Goal: Navigation & Orientation: Find specific page/section

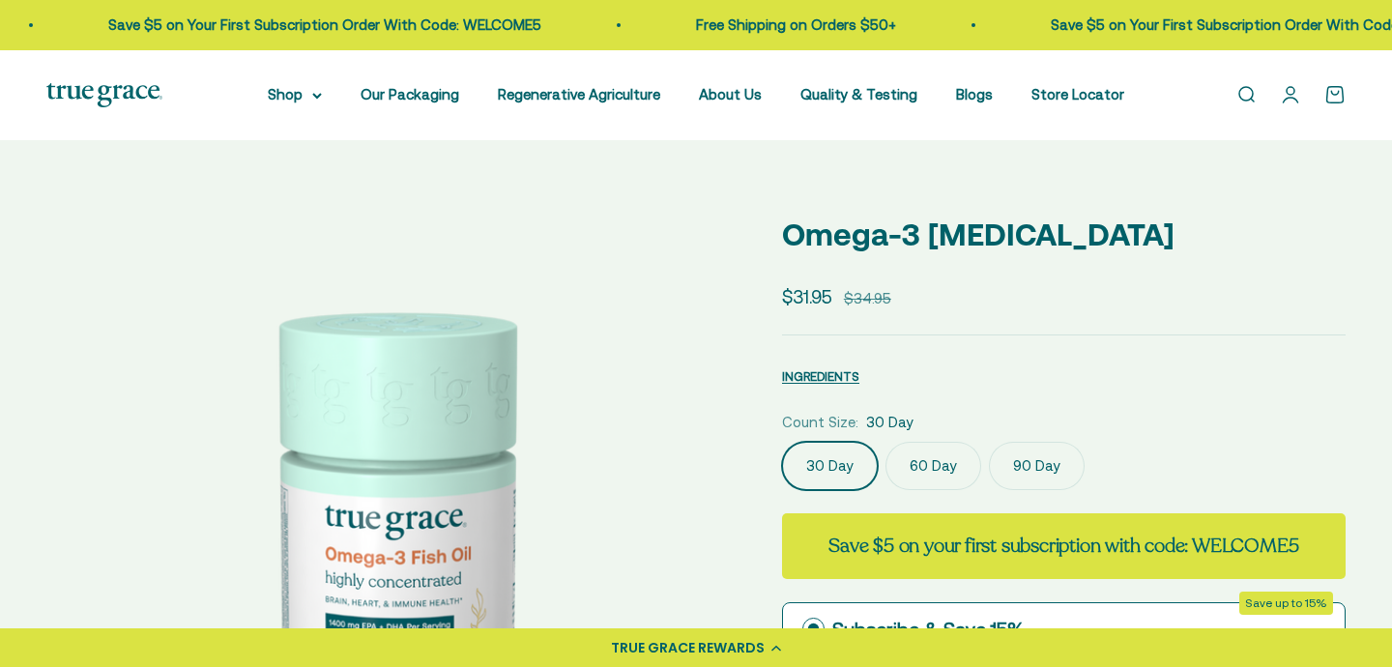
scroll to position [60, 0]
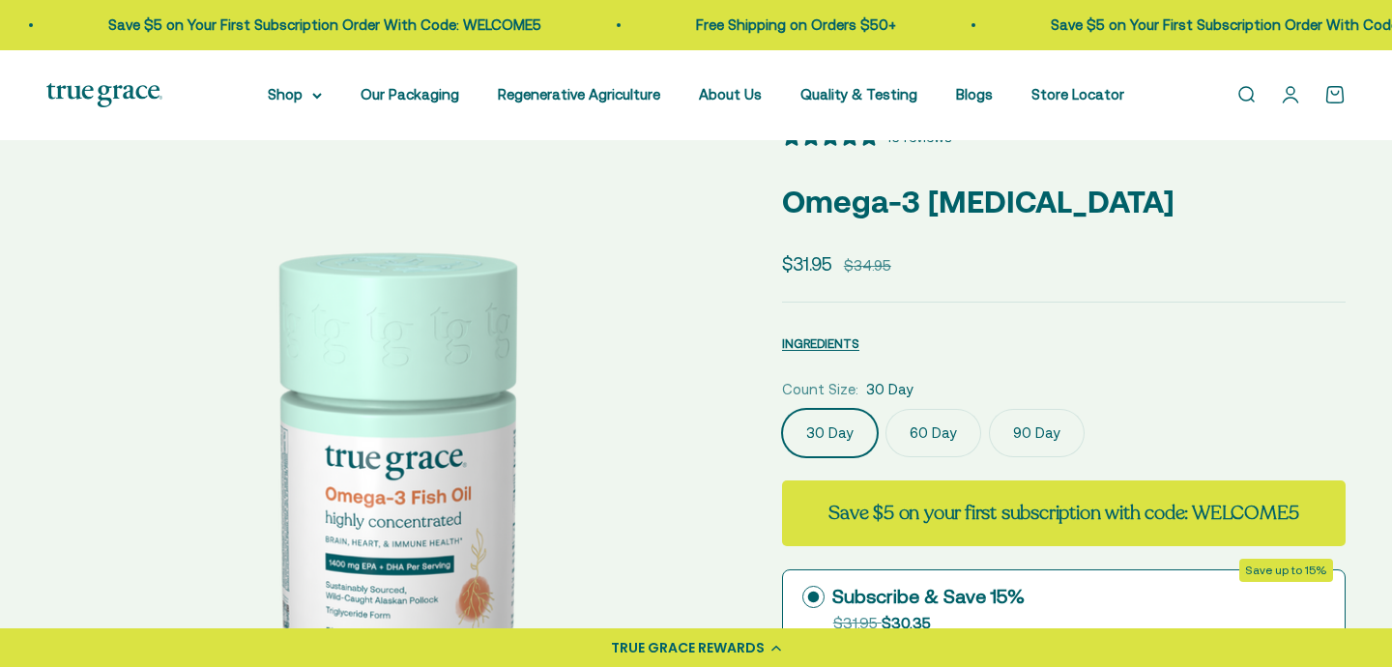
select select "3"
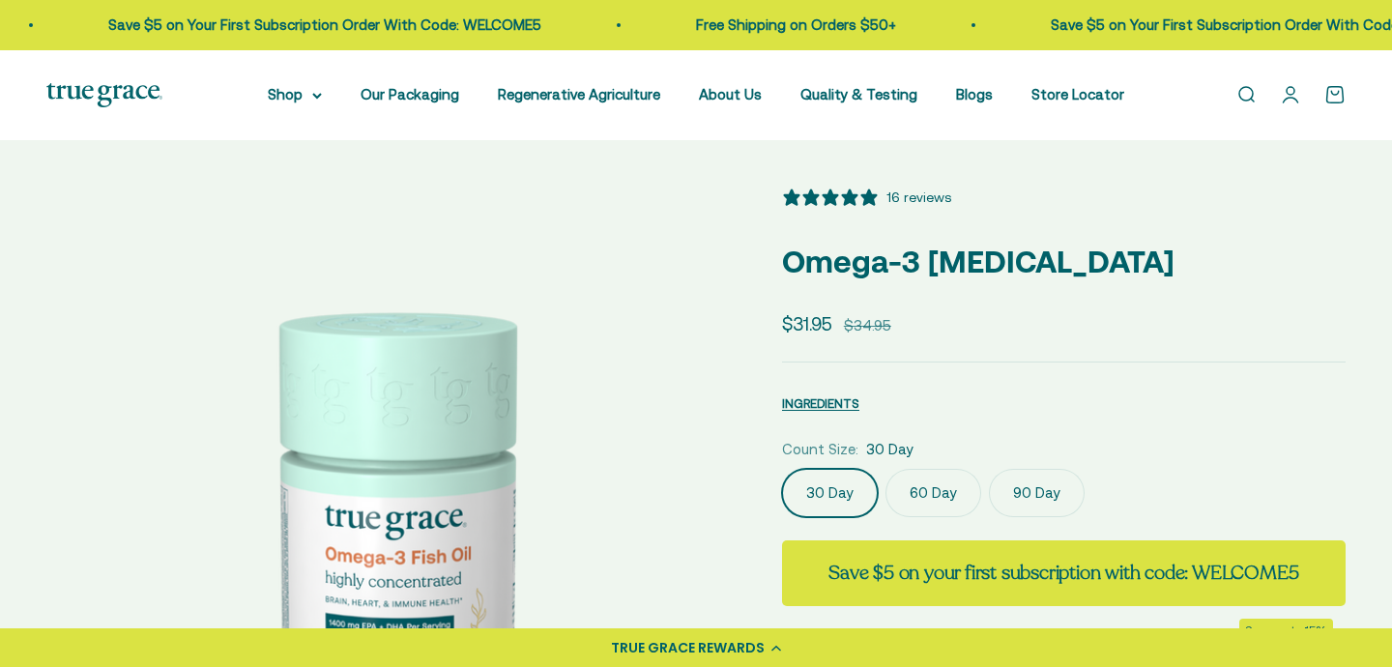
scroll to position [0, 0]
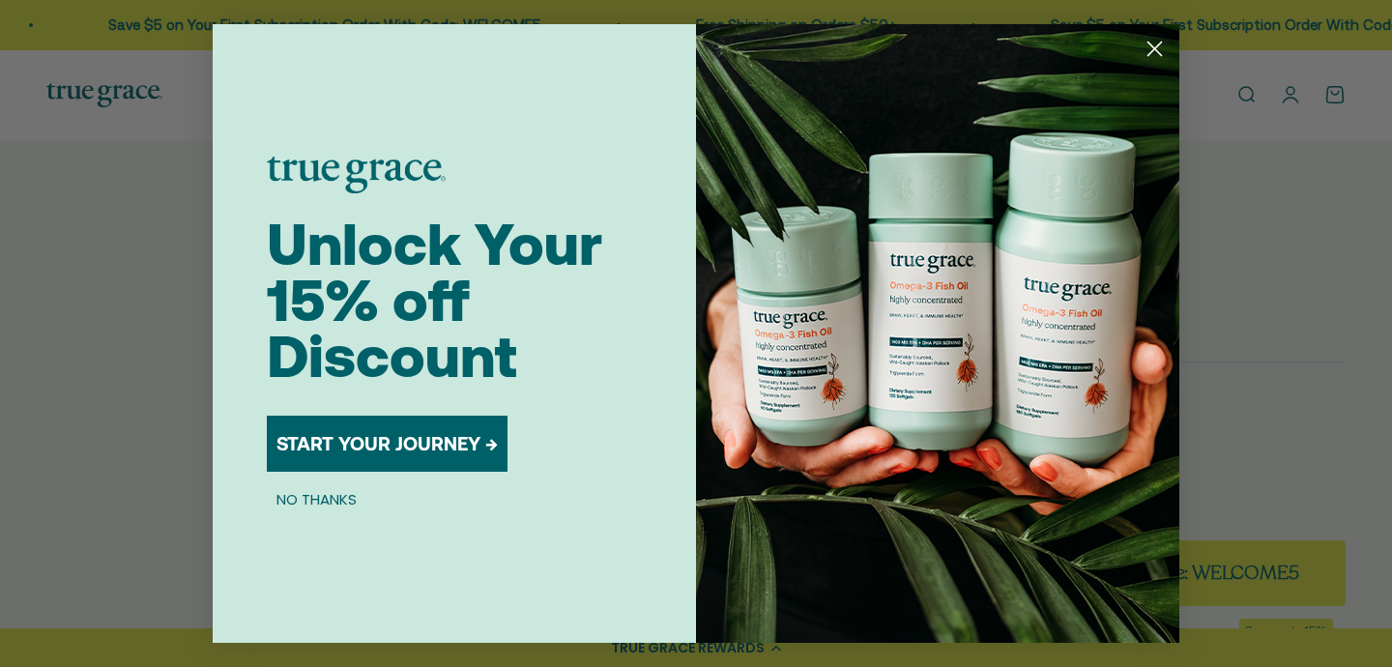
click at [1158, 47] on circle "Close dialog" at bounding box center [1155, 49] width 32 height 32
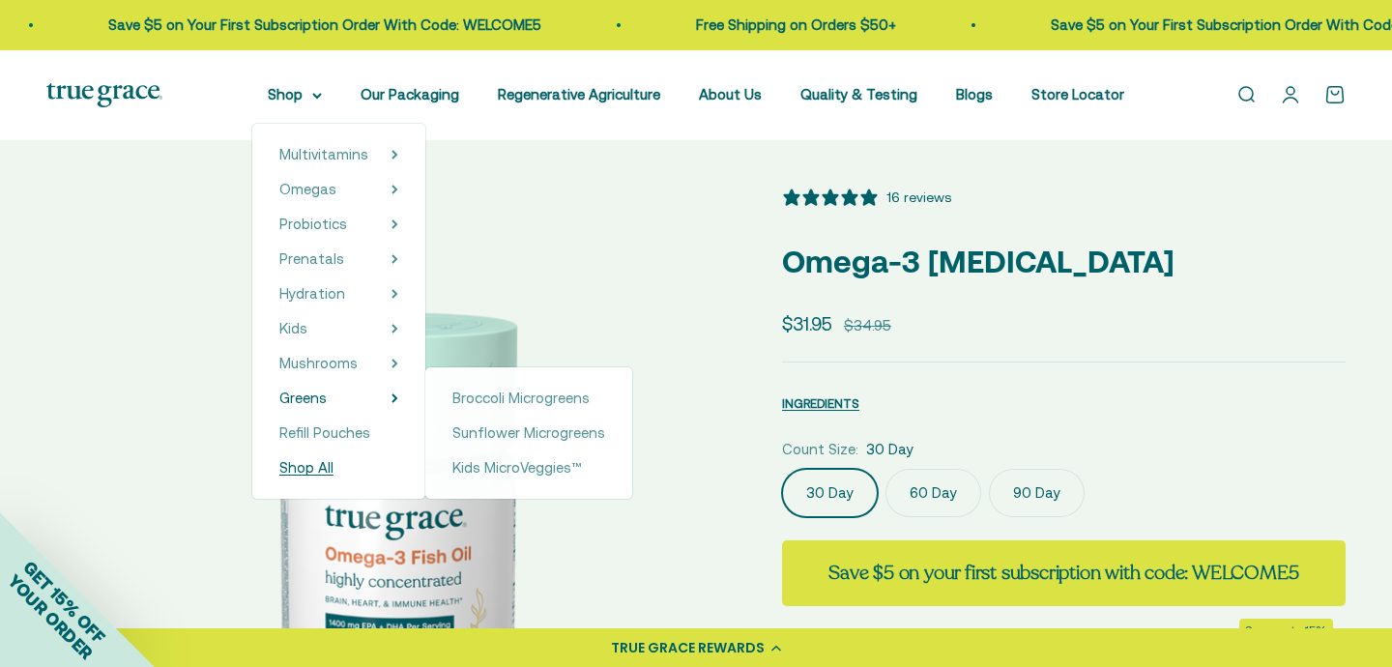
click at [323, 466] on span "Shop All" at bounding box center [306, 467] width 54 height 16
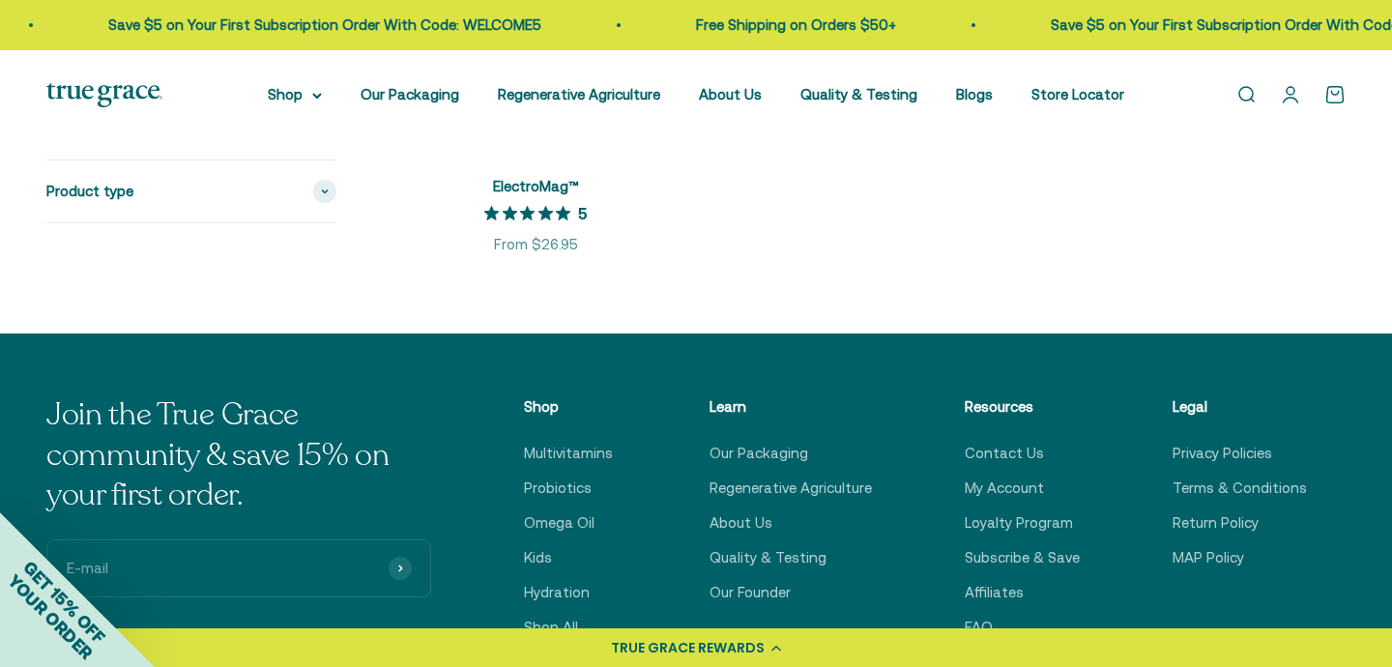
scroll to position [3909, 0]
